Goal: Information Seeking & Learning: Learn about a topic

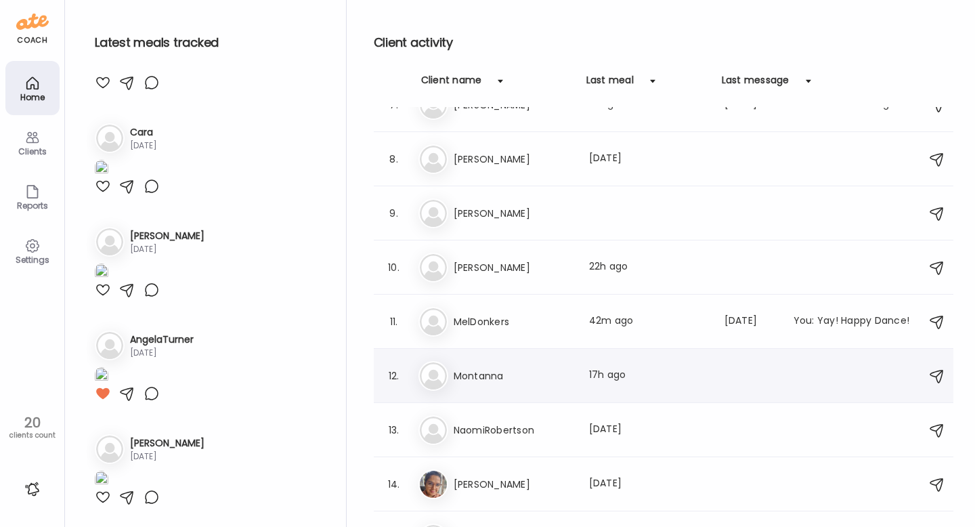
scroll to position [357, 0]
click at [435, 373] on img at bounding box center [433, 373] width 27 height 27
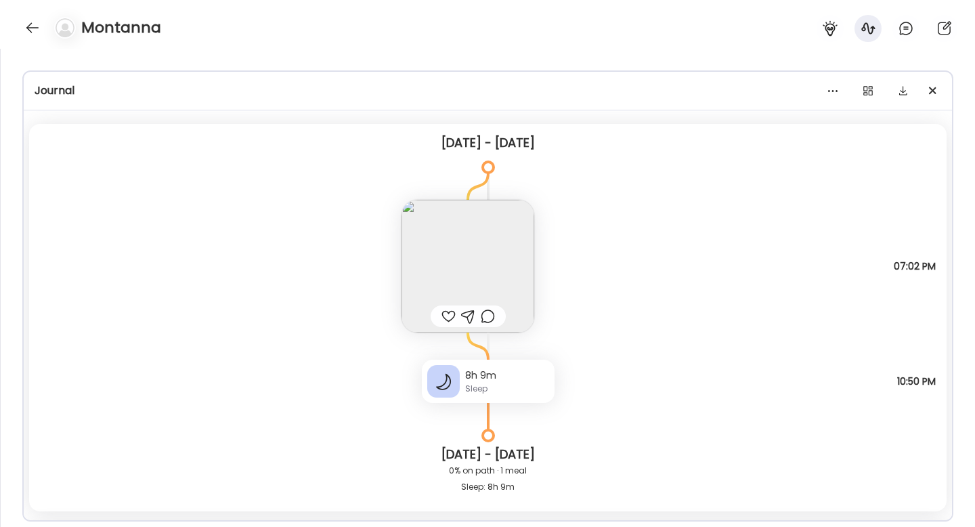
scroll to position [0, 0]
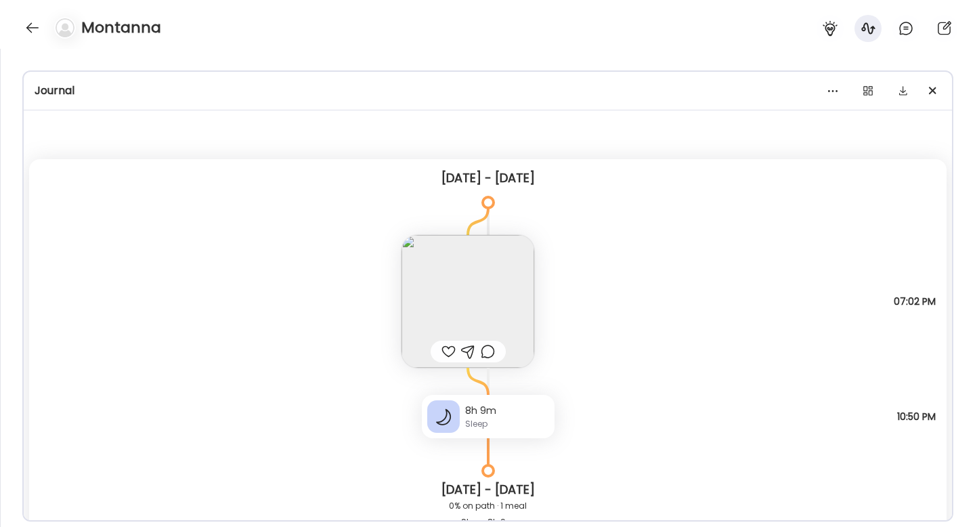
click at [48, 28] on div at bounding box center [62, 28] width 38 height 22
click at [35, 28] on div at bounding box center [33, 28] width 22 height 22
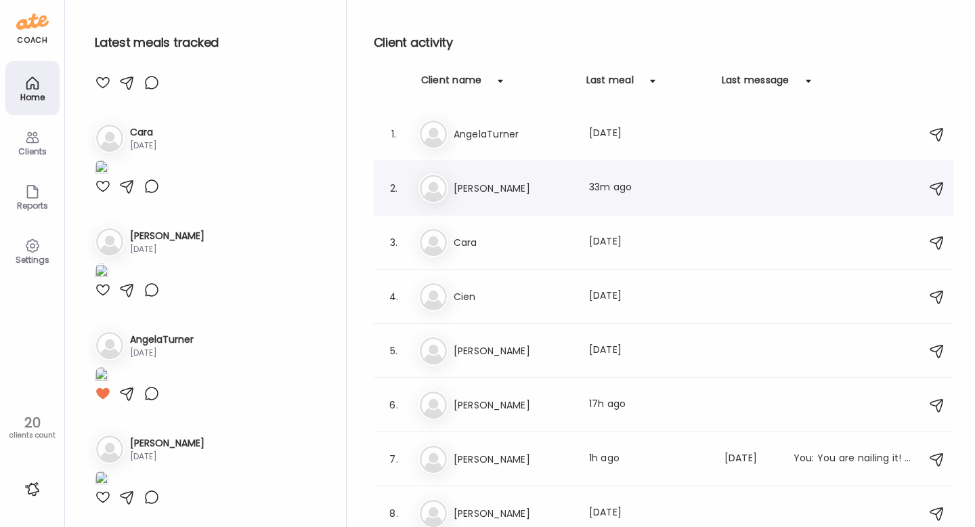
click at [449, 182] on div "Be [PERSON_NAME] Last meal: 33m ago" at bounding box center [665, 188] width 494 height 30
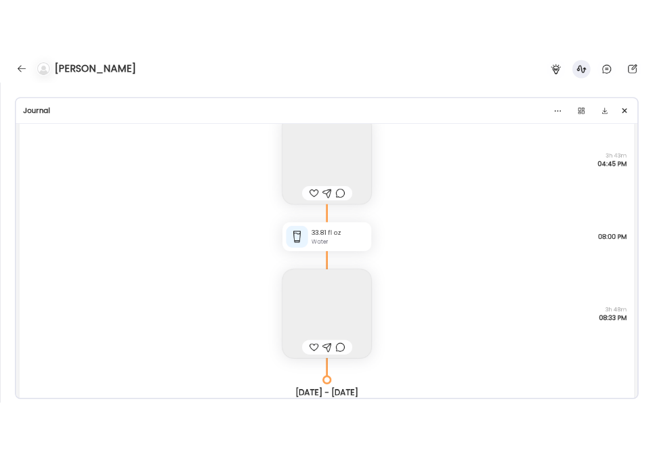
scroll to position [40084, 0]
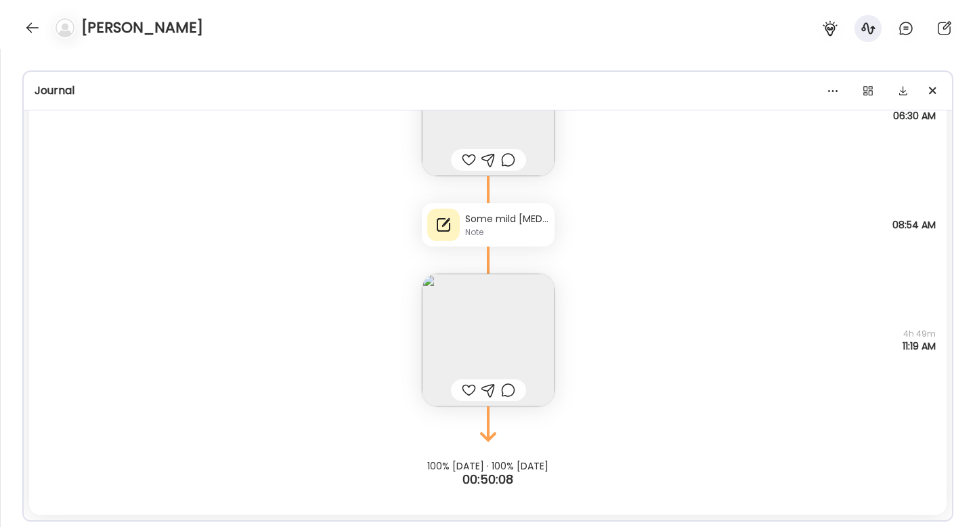
click at [498, 231] on div "Note" at bounding box center [507, 232] width 84 height 12
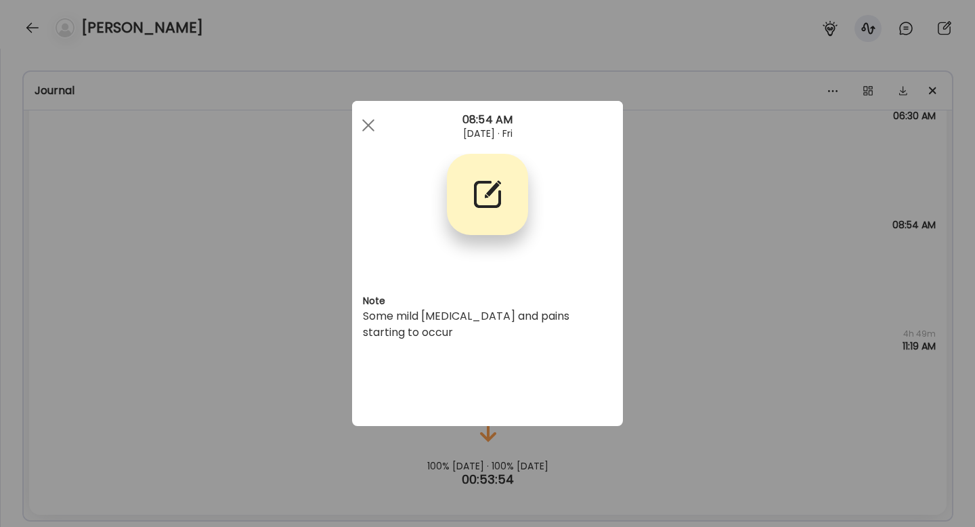
click at [659, 297] on div "Ate Coach Dashboard Wahoo! It’s official Take a moment to set up your Coach Pro…" at bounding box center [487, 263] width 975 height 527
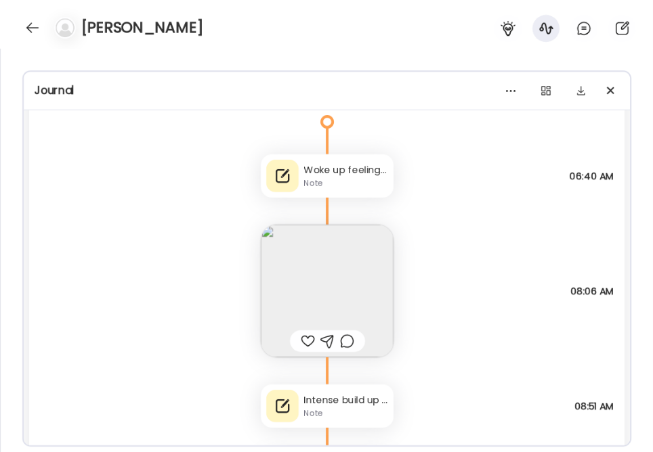
scroll to position [36810, 0]
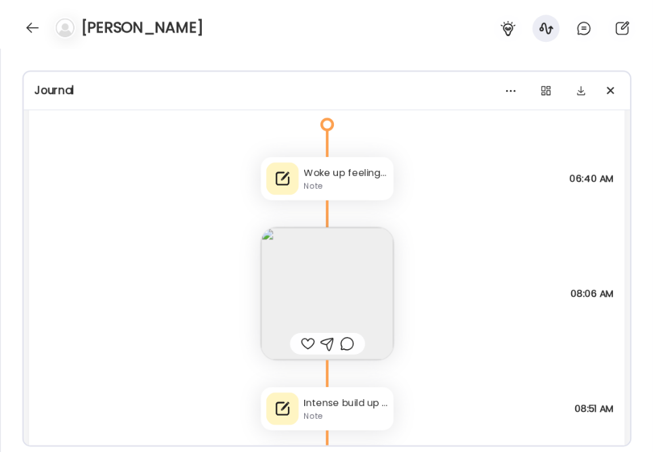
click at [357, 408] on div "Intense build up of stomach cramps followed by busting to get to toilet and dia…" at bounding box center [346, 403] width 84 height 14
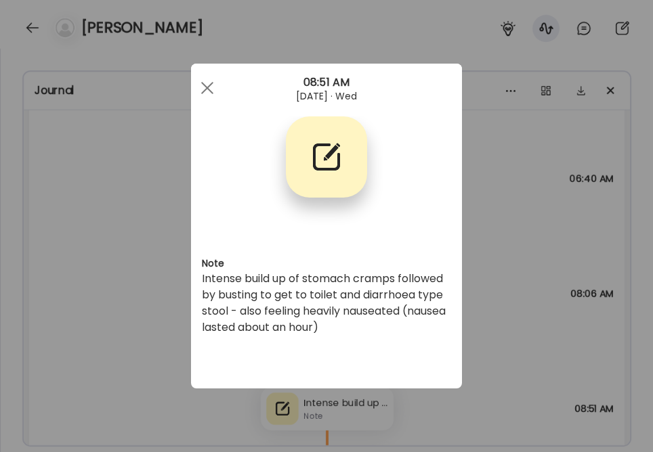
click at [530, 299] on div "Ate Coach Dashboard Wahoo! It’s official Take a moment to set up your Coach Pro…" at bounding box center [326, 226] width 653 height 452
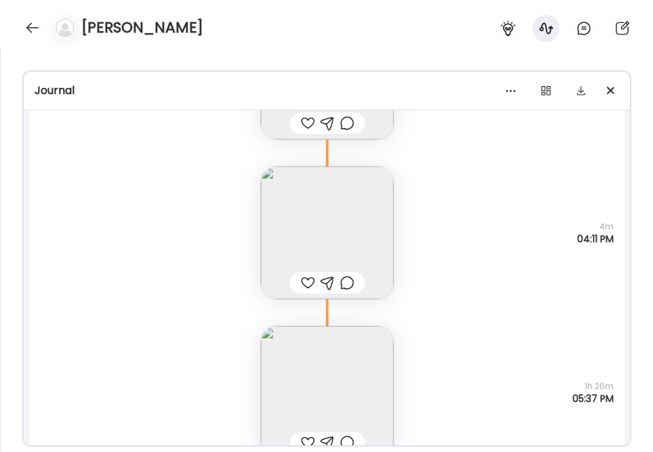
scroll to position [35675, 0]
click at [354, 379] on img at bounding box center [327, 389] width 133 height 133
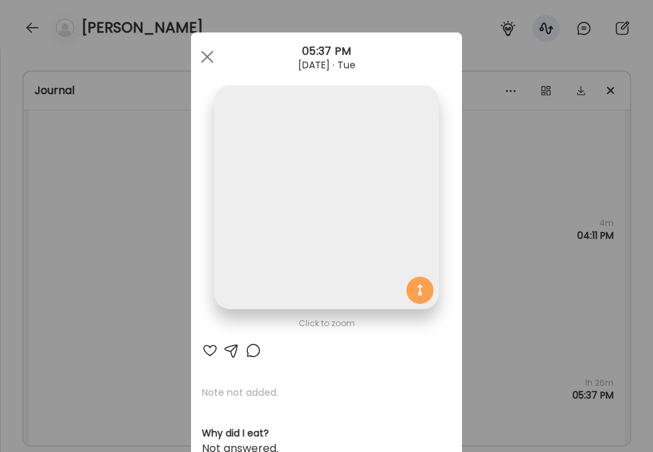
click at [515, 291] on div "Ate Coach Dashboard Wahoo! It’s official Take a moment to set up your Coach Pro…" at bounding box center [326, 226] width 653 height 452
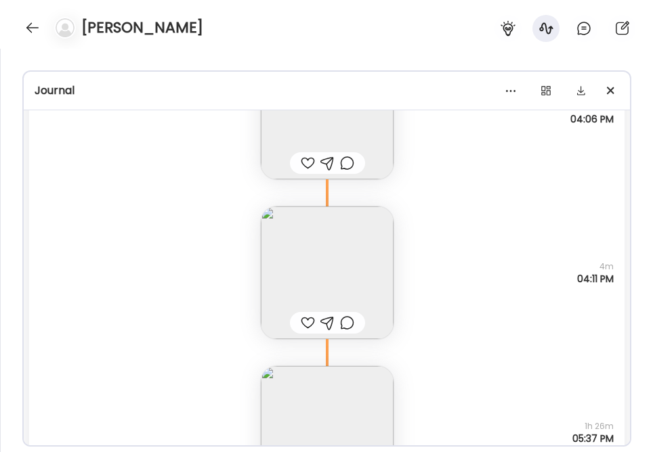
scroll to position [35649, 0]
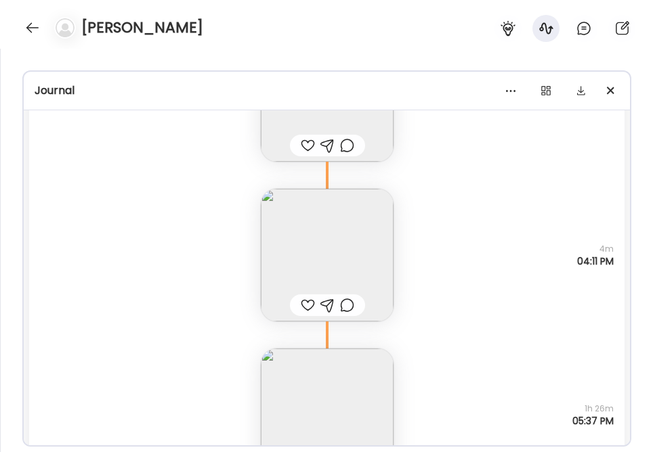
click at [307, 386] on img at bounding box center [327, 415] width 133 height 133
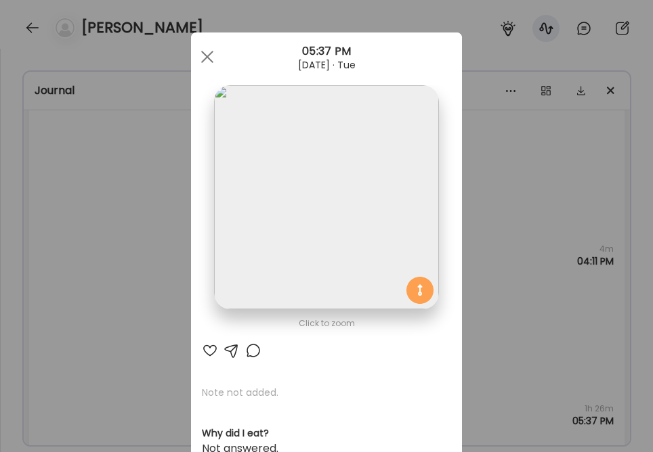
click at [538, 361] on div "Ate Coach Dashboard Wahoo! It’s official Take a moment to set up your Coach Pro…" at bounding box center [326, 226] width 653 height 452
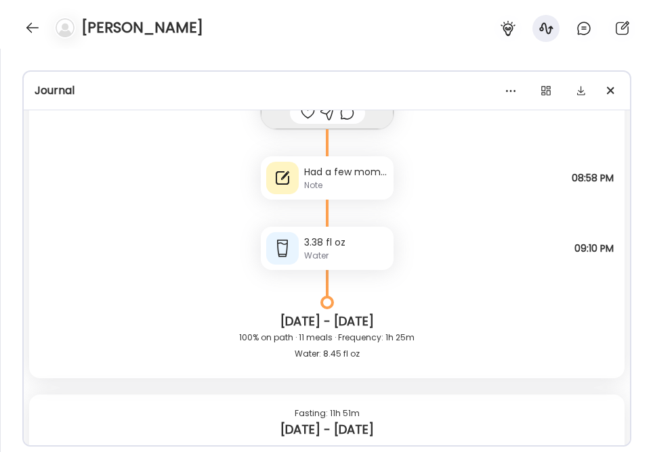
scroll to position [36485, 0]
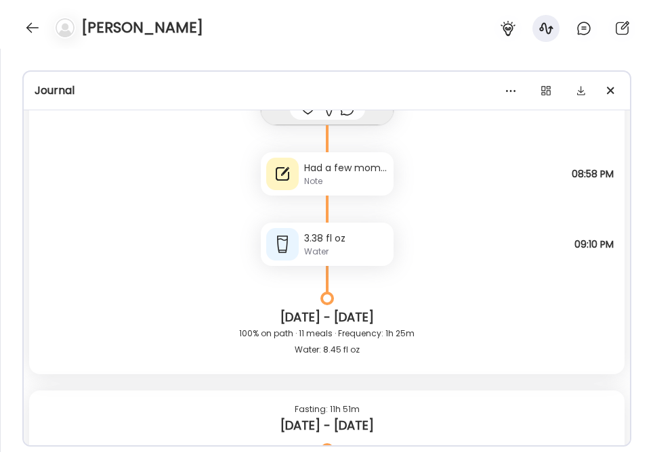
click at [309, 154] on div "Had a few moments [DATE] where felt a lot of pressure in stomach like I need to…" at bounding box center [327, 173] width 133 height 43
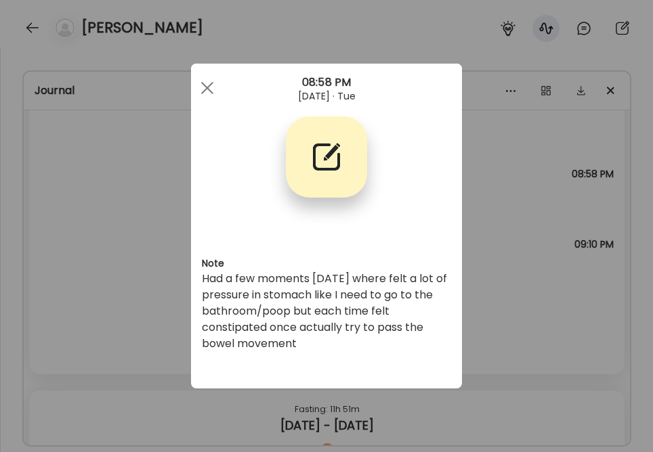
click at [514, 299] on div "Ate Coach Dashboard Wahoo! It’s official Take a moment to set up your Coach Pro…" at bounding box center [326, 226] width 653 height 452
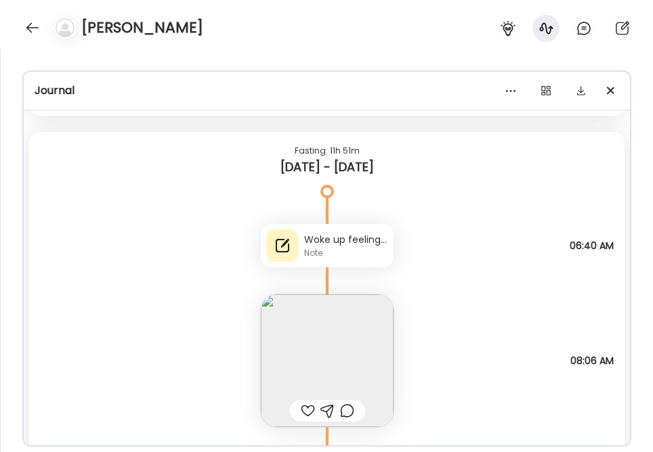
scroll to position [36792, 0]
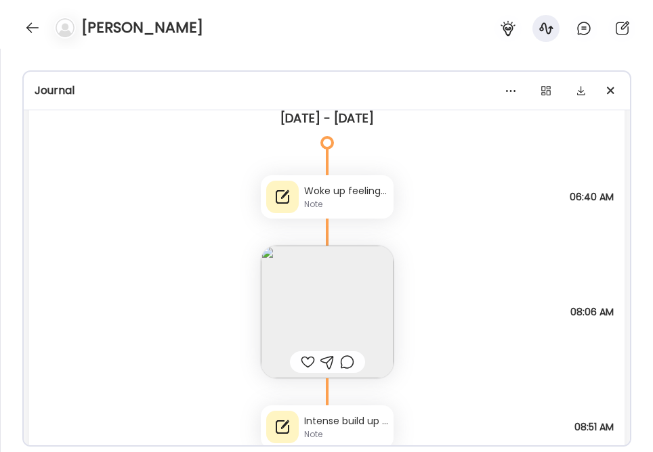
click at [313, 197] on div "Woke up feeling really bloated like there was a big ballon in my belly - was ve…" at bounding box center [346, 191] width 84 height 14
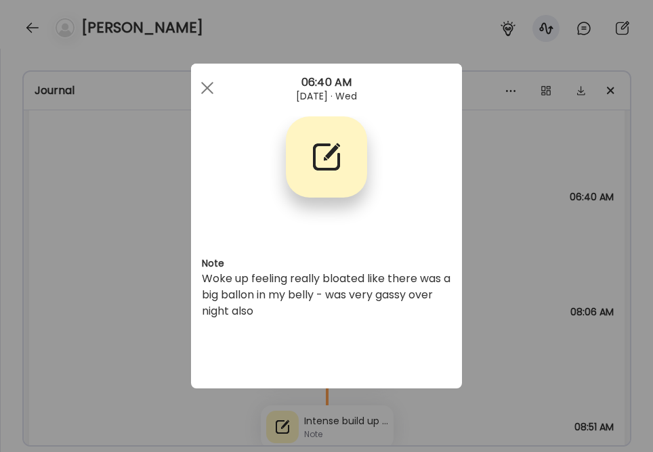
click at [494, 229] on div "Ate Coach Dashboard Wahoo! It’s official Take a moment to set up your Coach Pro…" at bounding box center [326, 226] width 653 height 452
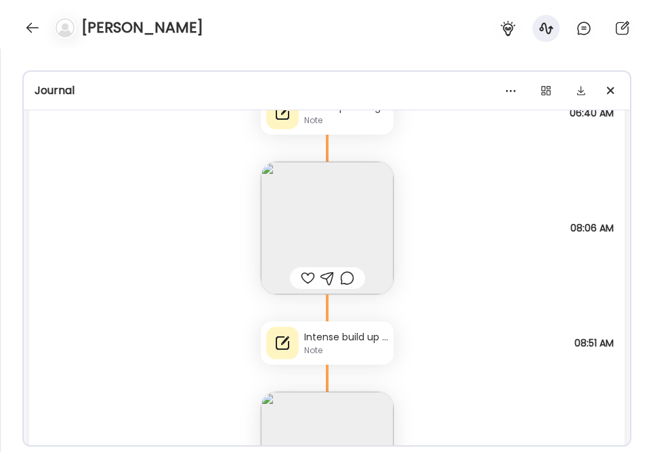
scroll to position [37014, 0]
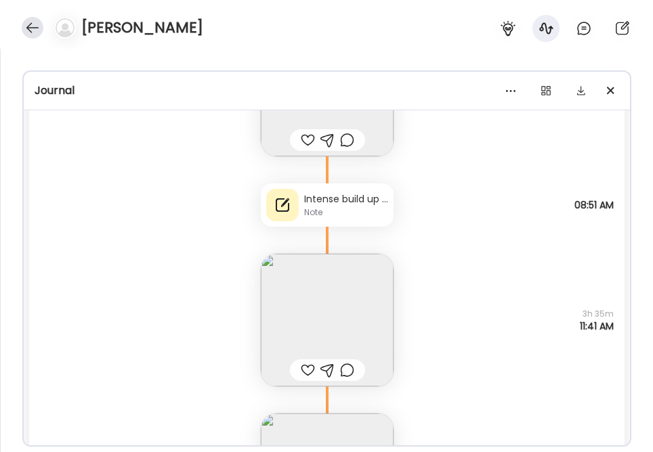
click at [34, 31] on div at bounding box center [33, 28] width 22 height 22
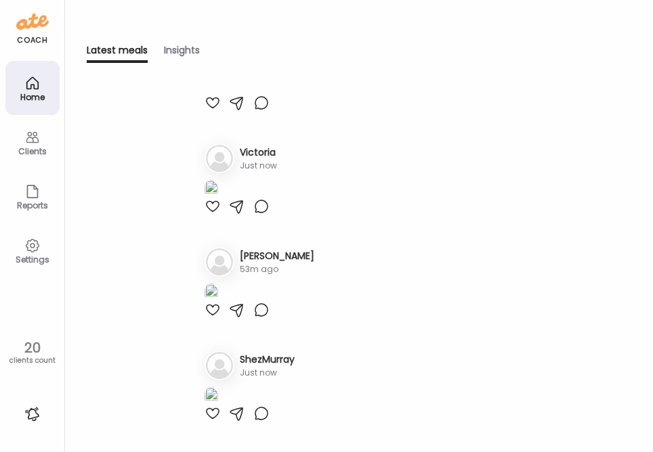
scroll to position [0, 0]
